Goal: Check status: Verify the current state of an ongoing process or item

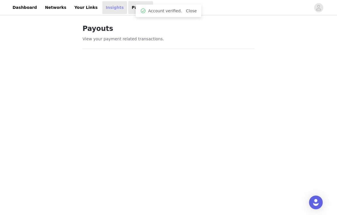
click at [105, 10] on link "Insights" at bounding box center [114, 7] width 25 height 13
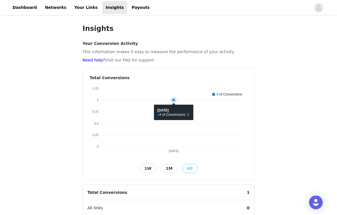
click at [172, 100] on icon at bounding box center [174, 100] width 6 height 6
click at [172, 112] on rect at bounding box center [169, 120] width 158 height 71
click at [158, 115] on rect at bounding box center [169, 120] width 158 height 71
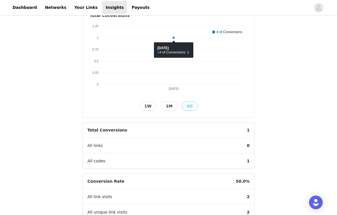
scroll to position [66, 0]
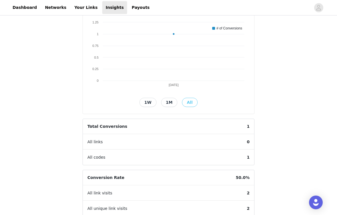
click at [115, 126] on span "Total Conversions" at bounding box center [107, 126] width 49 height 15
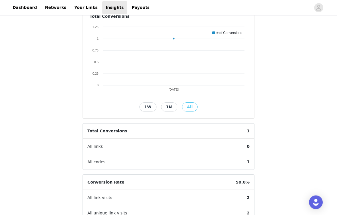
scroll to position [0, 0]
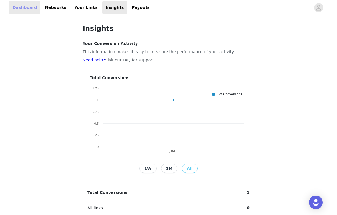
click at [28, 12] on link "Dashboard" at bounding box center [24, 7] width 31 height 13
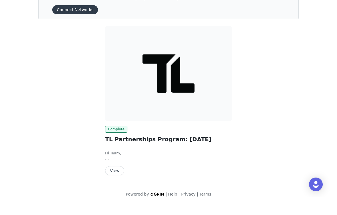
scroll to position [19, 0]
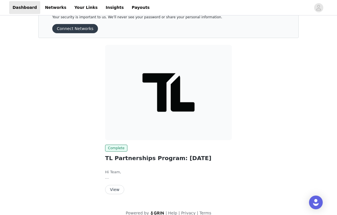
click at [114, 190] on button "View" at bounding box center [114, 189] width 19 height 9
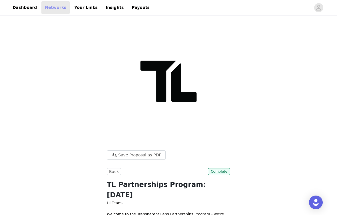
click at [52, 10] on link "Networks" at bounding box center [55, 7] width 28 height 13
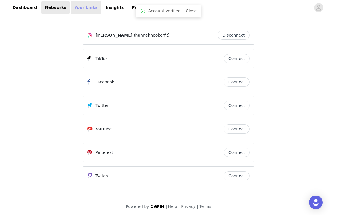
click at [83, 8] on link "Your Links" at bounding box center [86, 7] width 30 height 13
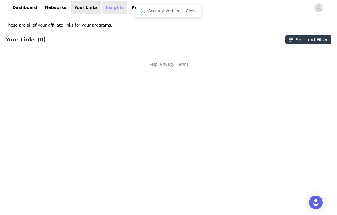
click at [113, 9] on link "Insights" at bounding box center [114, 7] width 25 height 13
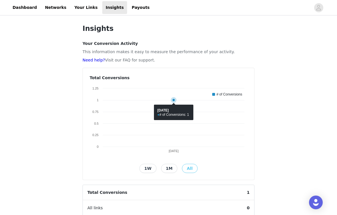
click at [171, 112] on icon at bounding box center [174, 112] width 142 height 0
click at [174, 101] on icon at bounding box center [173, 100] width 2 height 2
click at [169, 170] on button "1M" at bounding box center [169, 168] width 17 height 9
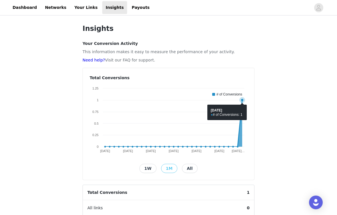
click at [241, 103] on icon at bounding box center [173, 123] width 137 height 47
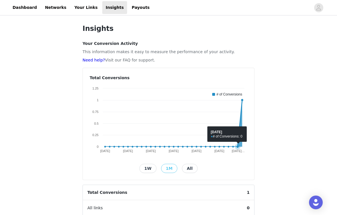
click at [239, 117] on icon at bounding box center [173, 123] width 137 height 47
click at [191, 169] on button "All" at bounding box center [189, 168] width 15 height 9
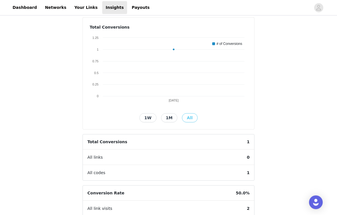
scroll to position [53, 0]
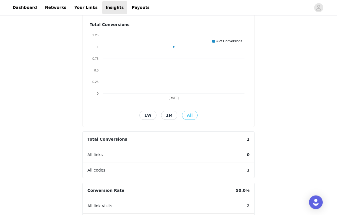
click at [247, 136] on span "1" at bounding box center [248, 139] width 12 height 15
click at [248, 174] on span "1" at bounding box center [248, 170] width 12 height 15
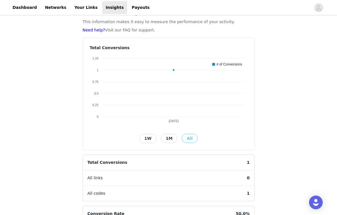
scroll to position [0, 0]
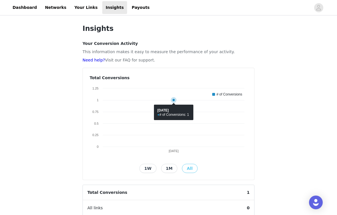
click at [174, 115] on rect at bounding box center [169, 120] width 158 height 71
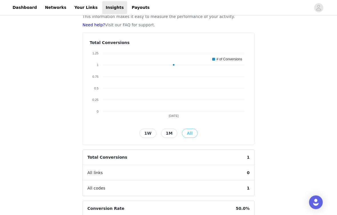
scroll to position [35, 0]
click at [149, 134] on button "1W" at bounding box center [147, 133] width 17 height 9
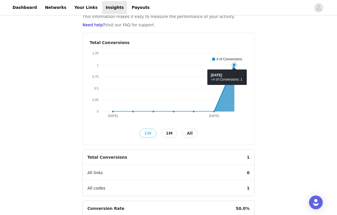
click at [234, 65] on icon at bounding box center [234, 65] width 2 height 2
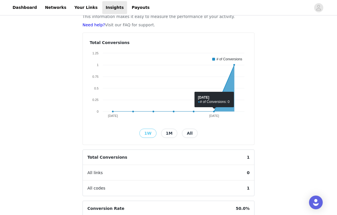
click at [192, 129] on button "All" at bounding box center [189, 133] width 15 height 9
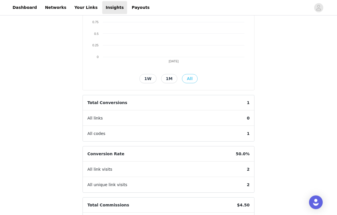
scroll to position [91, 0]
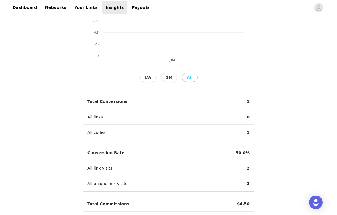
click at [226, 117] on div "All links 0" at bounding box center [168, 116] width 171 height 15
click at [92, 117] on span "All links" at bounding box center [95, 116] width 25 height 15
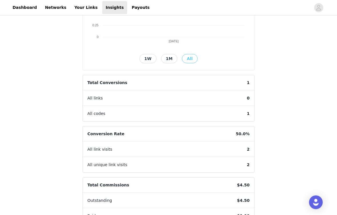
scroll to position [110, 0]
click at [99, 134] on span "Conversion Rate" at bounding box center [106, 133] width 46 height 15
click at [103, 167] on span "All unique link visits" at bounding box center [107, 164] width 49 height 15
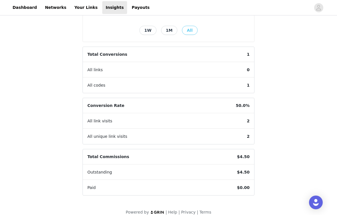
click at [100, 172] on span "Outstanding" at bounding box center [100, 172] width 34 height 15
click at [104, 186] on article "Total Commissions $4.50 Outstanding $4.50 Paid $0.00" at bounding box center [169, 172] width 172 height 47
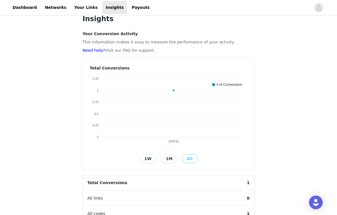
scroll to position [0, 0]
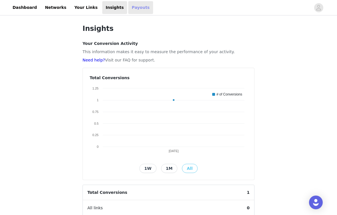
click at [135, 10] on link "Payouts" at bounding box center [140, 7] width 25 height 13
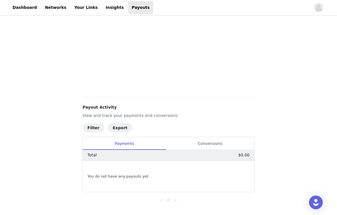
scroll to position [142, 0]
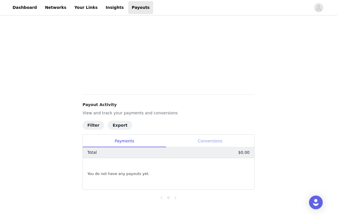
click at [205, 142] on div "Conversions" at bounding box center [210, 141] width 88 height 13
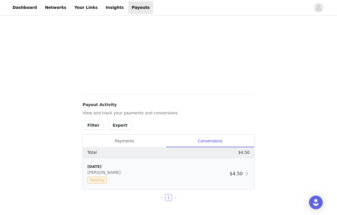
click at [244, 178] on div "[DATE] [PERSON_NAME] $4.50" at bounding box center [168, 173] width 171 height 31
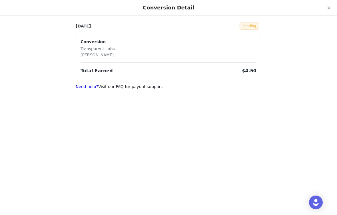
click at [118, 46] on div "Conversion Transparent Labs [PERSON_NAME]" at bounding box center [169, 48] width 176 height 19
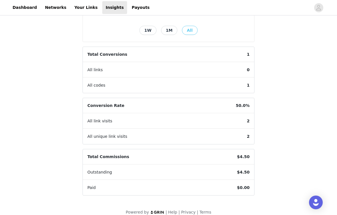
scroll to position [145, 0]
